Goal: Check status: Check status

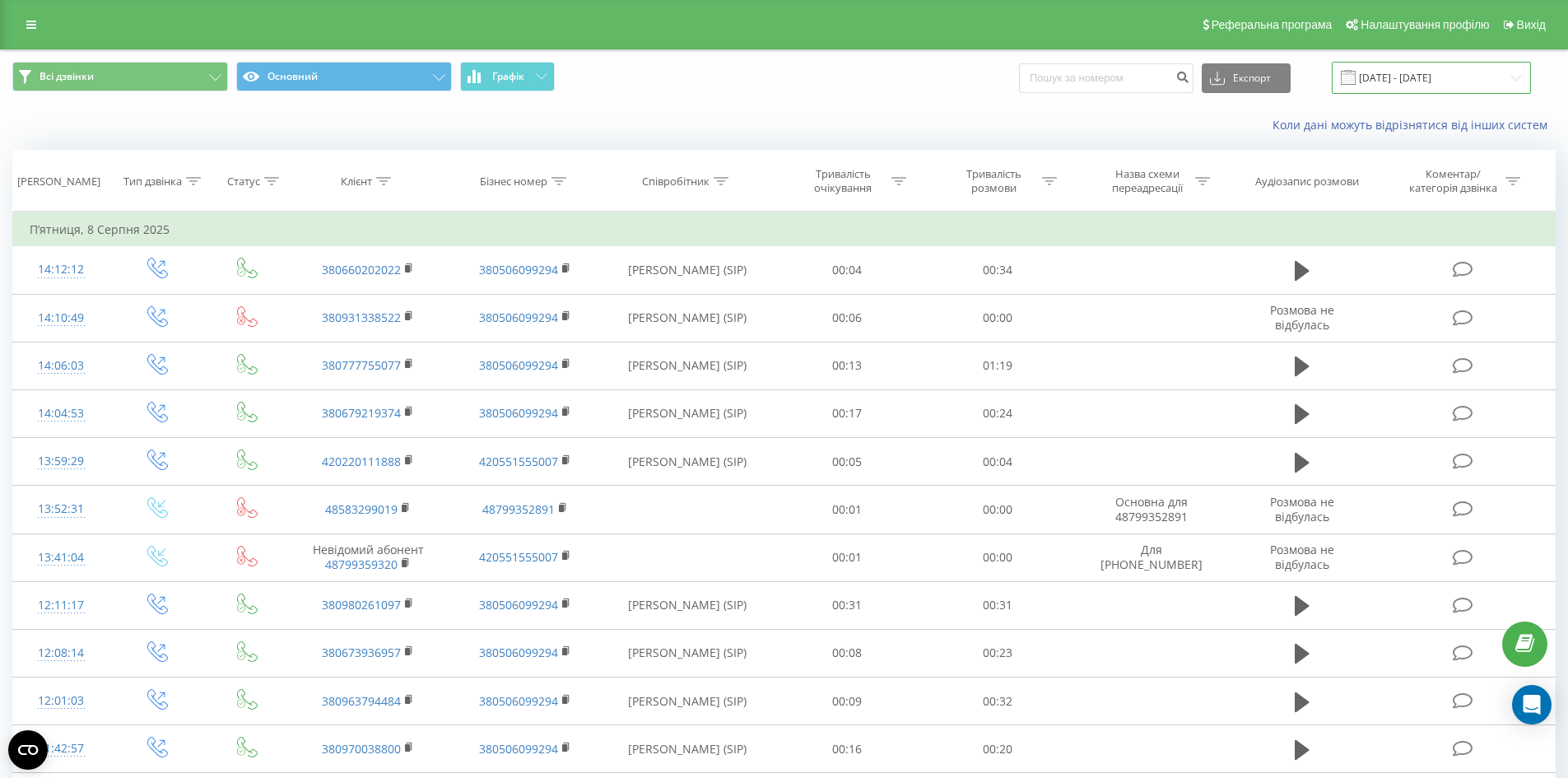
click at [1437, 71] on input "[DATE] - [DATE]" at bounding box center [1430, 77] width 199 height 32
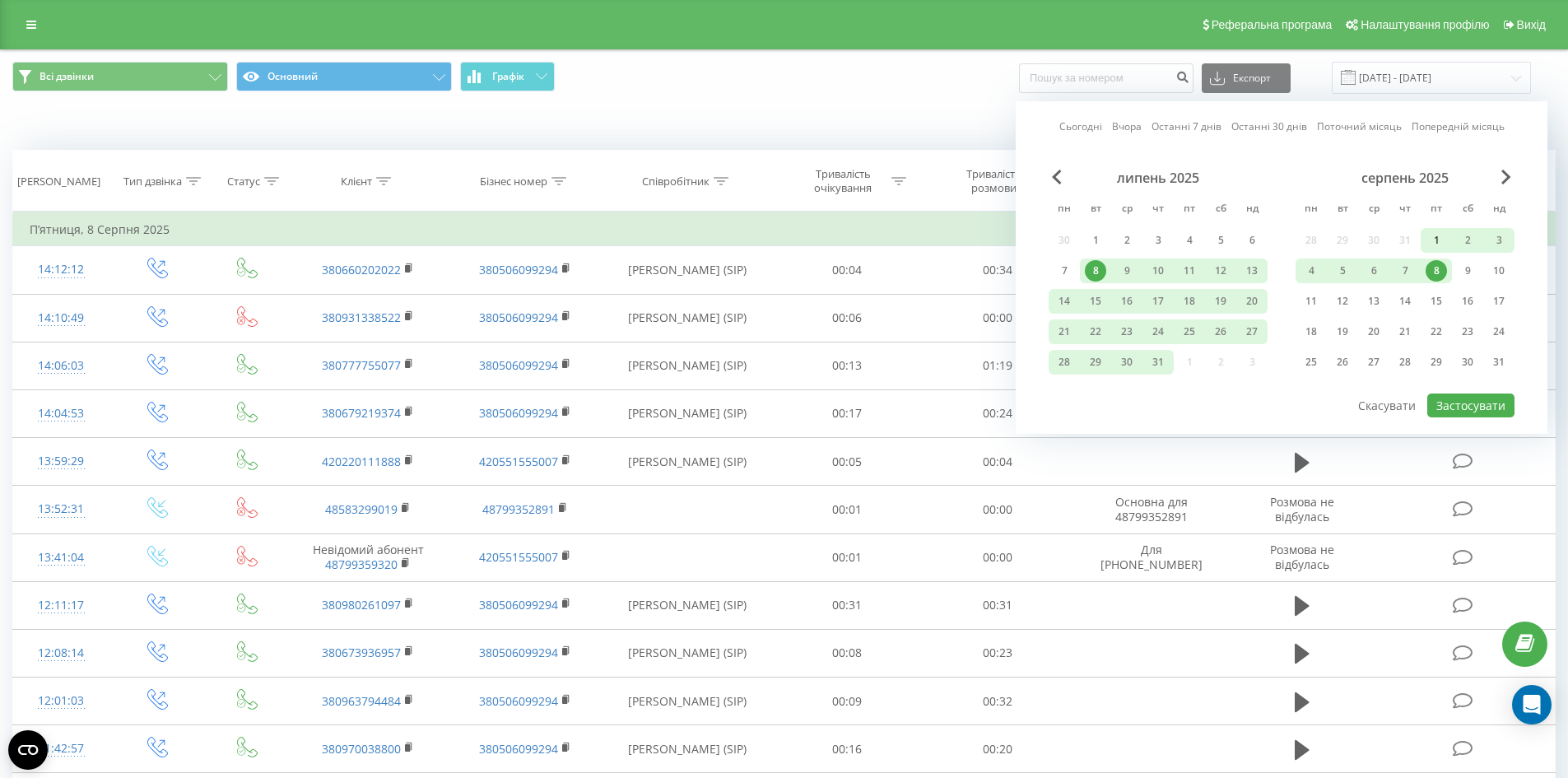
drag, startPoint x: 1355, startPoint y: 127, endPoint x: 1430, endPoint y: 243, distance: 138.1
click at [1355, 129] on link "Поточний місяць" at bounding box center [1360, 127] width 85 height 16
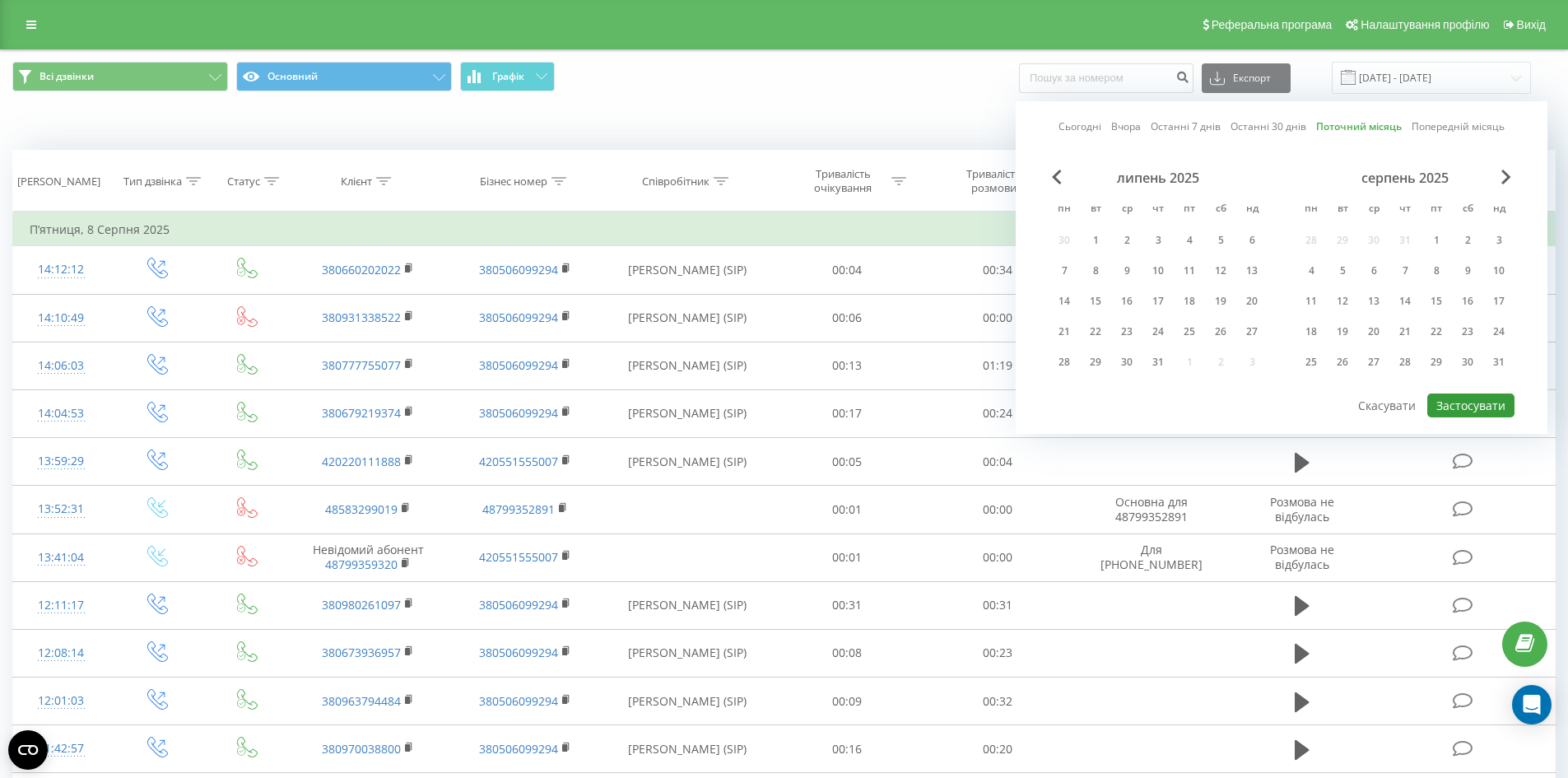
click at [1453, 403] on button "Застосувати" at bounding box center [1471, 406] width 87 height 24
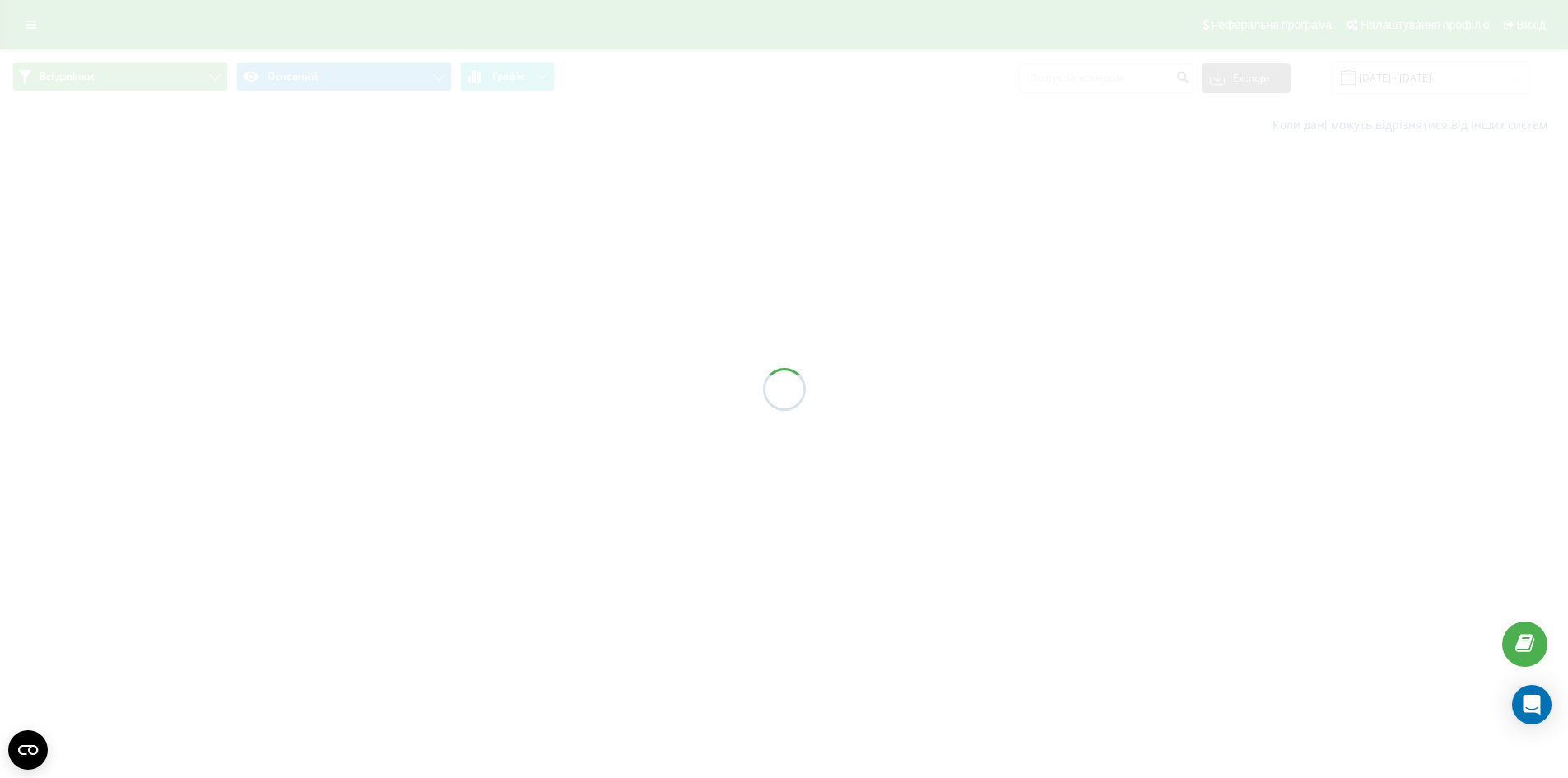
type input "[DATE] - [DATE]"
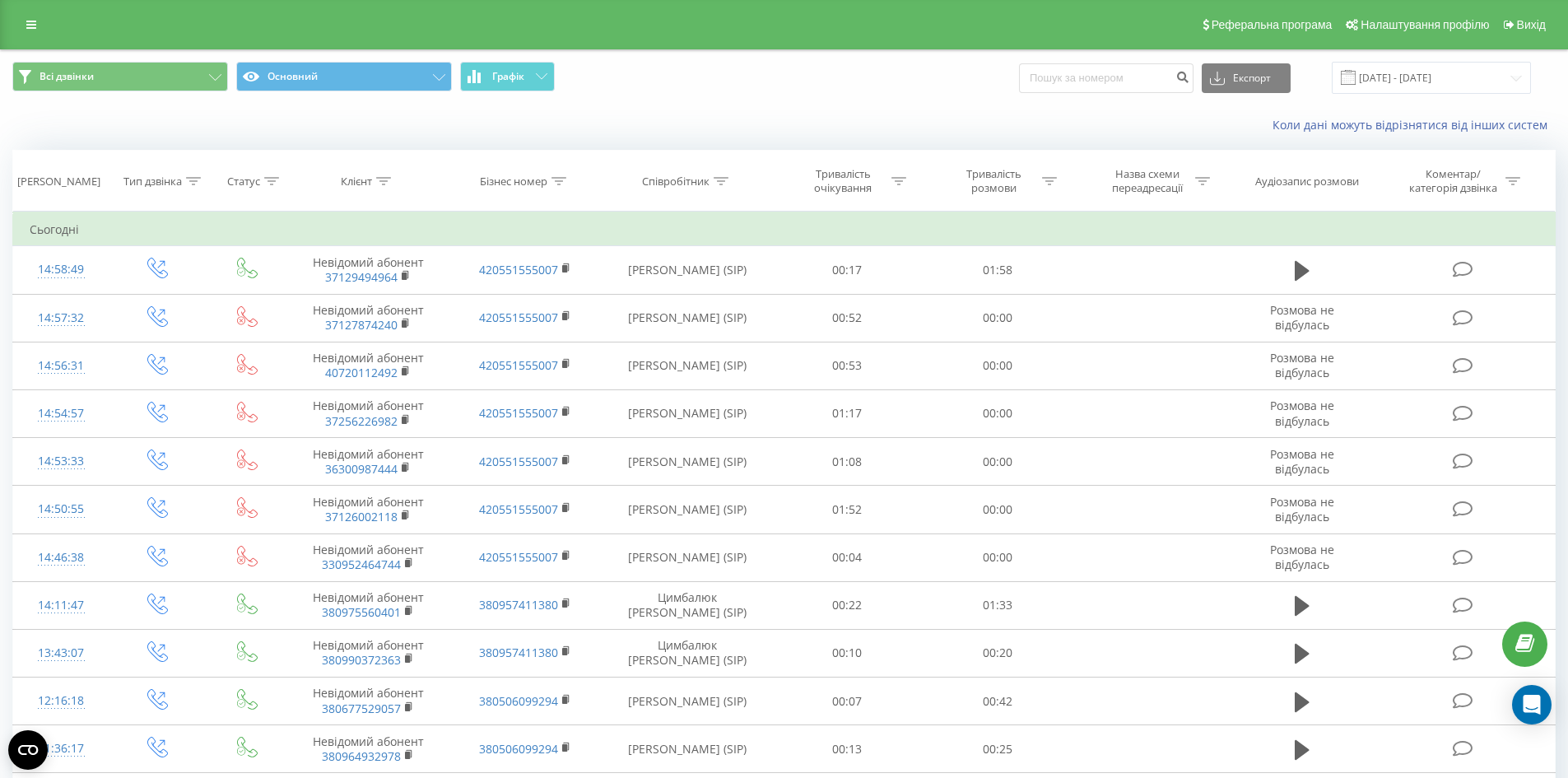
scroll to position [82, 0]
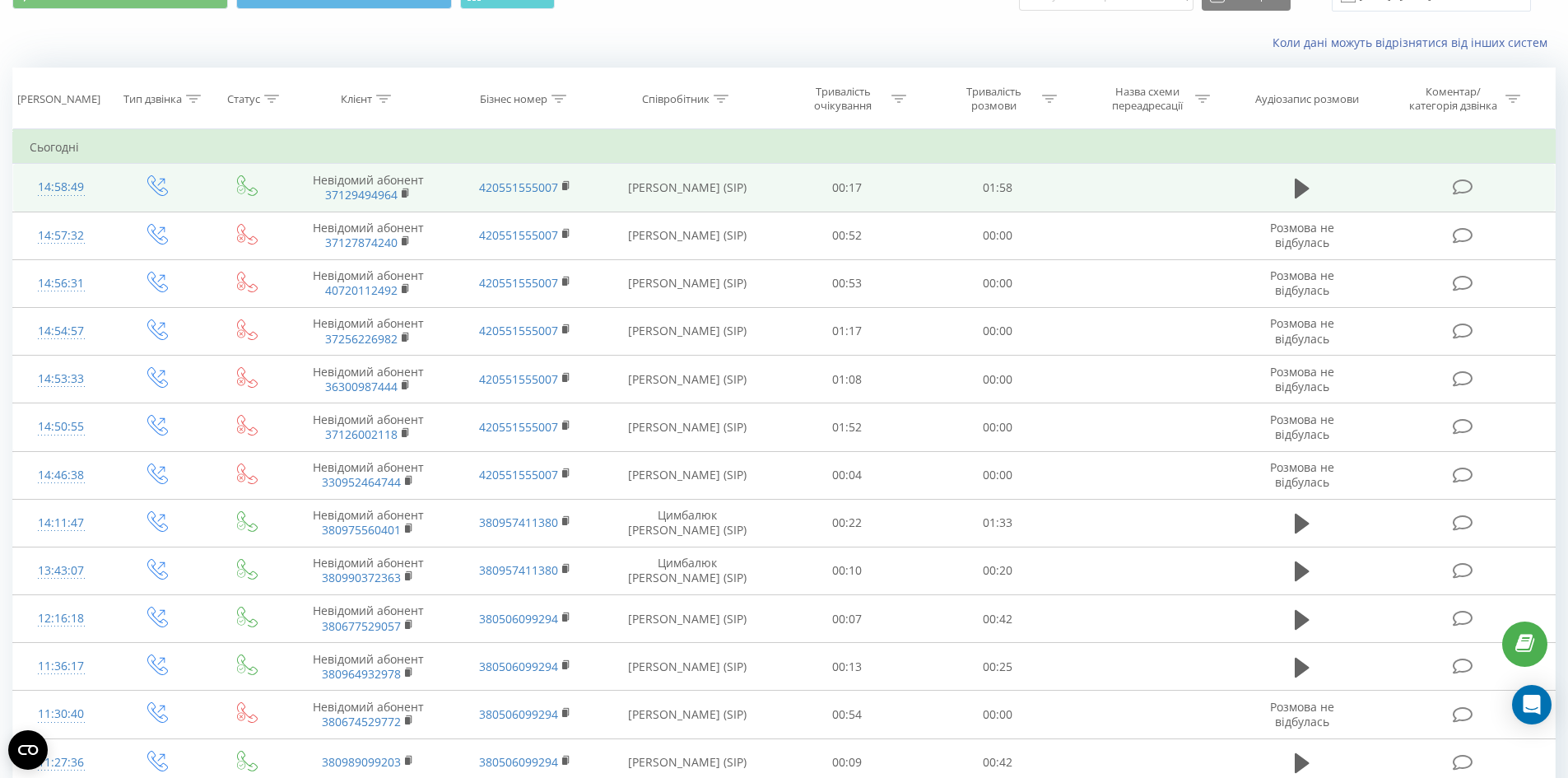
click at [1303, 204] on td at bounding box center [1302, 188] width 144 height 48
click at [1296, 189] on icon at bounding box center [1302, 189] width 15 height 20
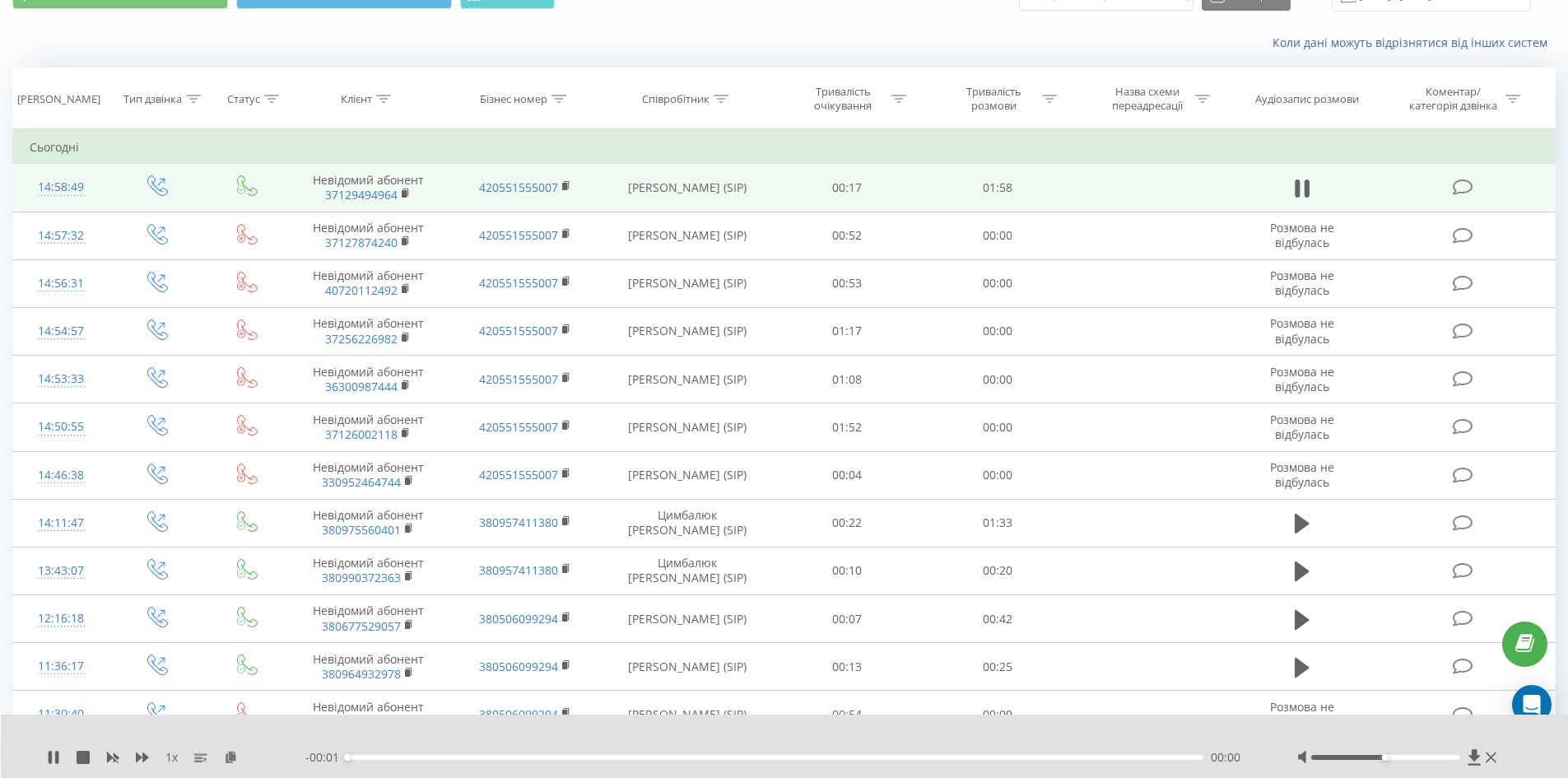
click at [1417, 759] on div at bounding box center [1386, 757] width 148 height 5
click at [1440, 758] on div at bounding box center [1386, 757] width 148 height 5
click at [53, 758] on icon at bounding box center [52, 757] width 13 height 13
